Goal: Task Accomplishment & Management: Complete application form

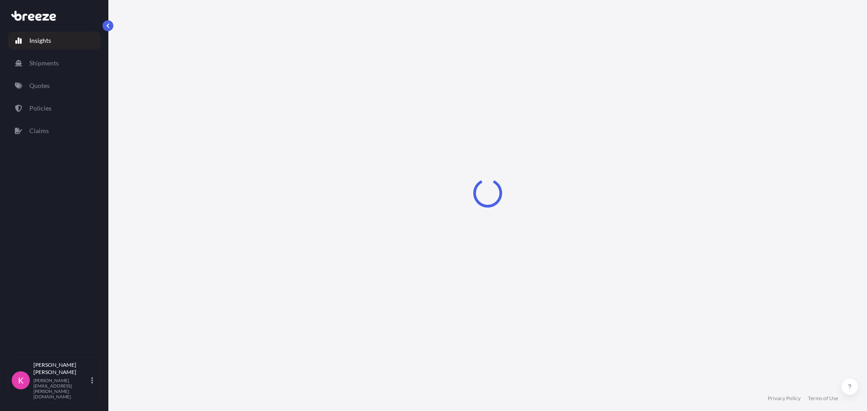
select select "2025"
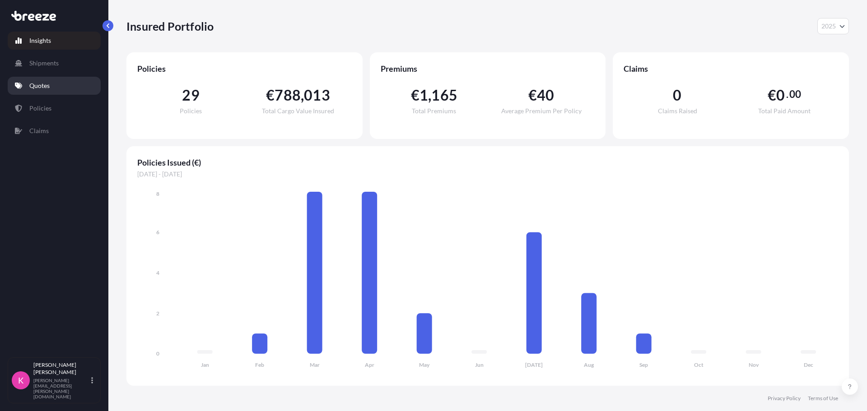
click at [47, 82] on p "Quotes" at bounding box center [39, 85] width 20 height 9
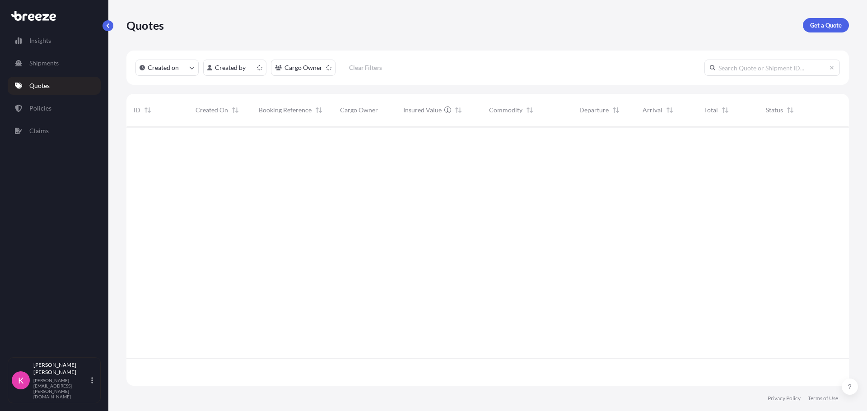
scroll to position [258, 716]
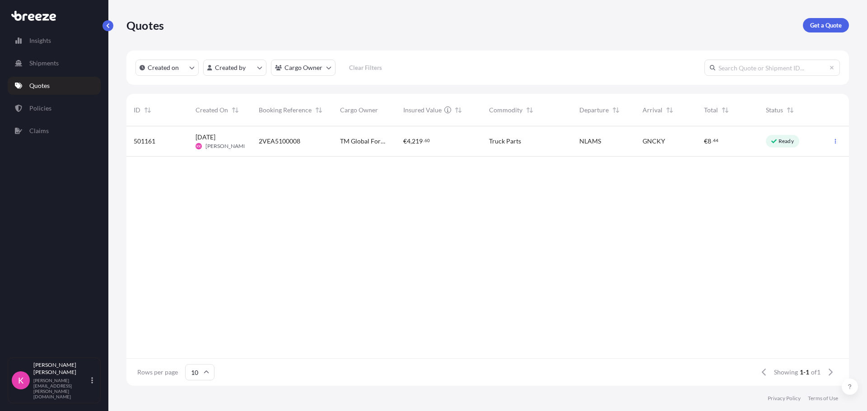
click at [226, 145] on span "[PERSON_NAME]" at bounding box center [226, 146] width 43 height 7
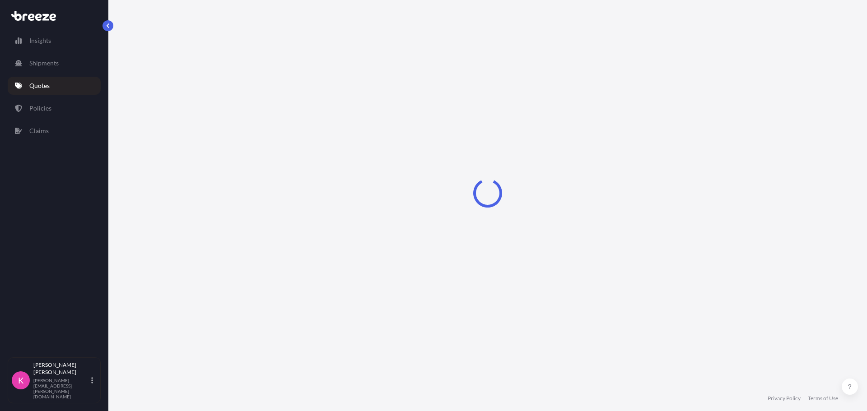
select select "Road"
select select "Air"
select select "1"
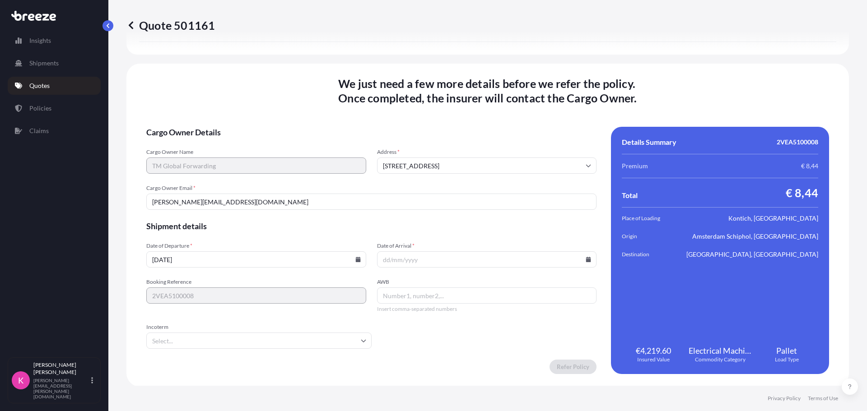
scroll to position [1175, 0]
click at [358, 256] on icon at bounding box center [357, 258] width 5 height 5
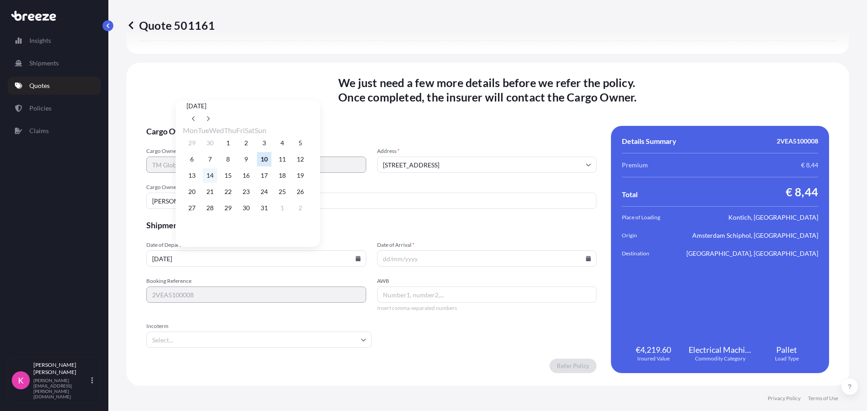
click at [216, 180] on button "14" at bounding box center [210, 175] width 14 height 14
type input "[DATE]"
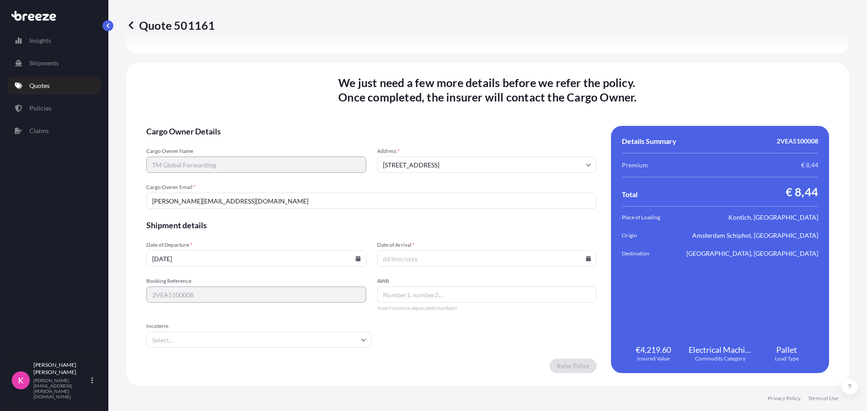
click at [410, 259] on input "Date of Arrival *" at bounding box center [487, 259] width 220 height 16
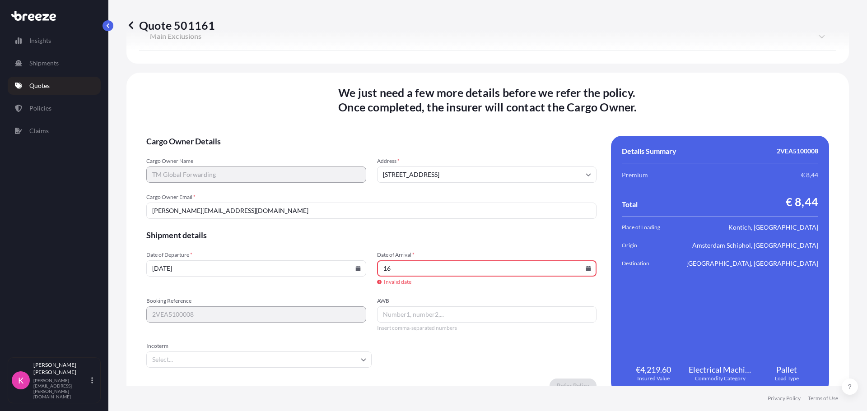
click at [586, 268] on icon at bounding box center [588, 268] width 5 height 5
click at [481, 186] on button "16" at bounding box center [474, 185] width 14 height 14
type input "[DATE]"
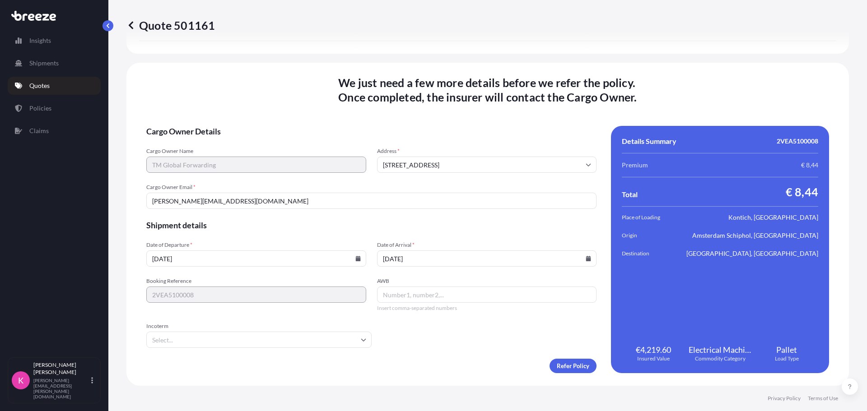
click at [409, 297] on input "AWB" at bounding box center [487, 295] width 220 height 16
click at [292, 337] on input "Incoterm" at bounding box center [258, 340] width 225 height 16
click at [183, 287] on li "CPT" at bounding box center [258, 288] width 216 height 17
click at [420, 298] on input "AWB" at bounding box center [487, 295] width 220 height 16
